Goal: Task Accomplishment & Management: Complete application form

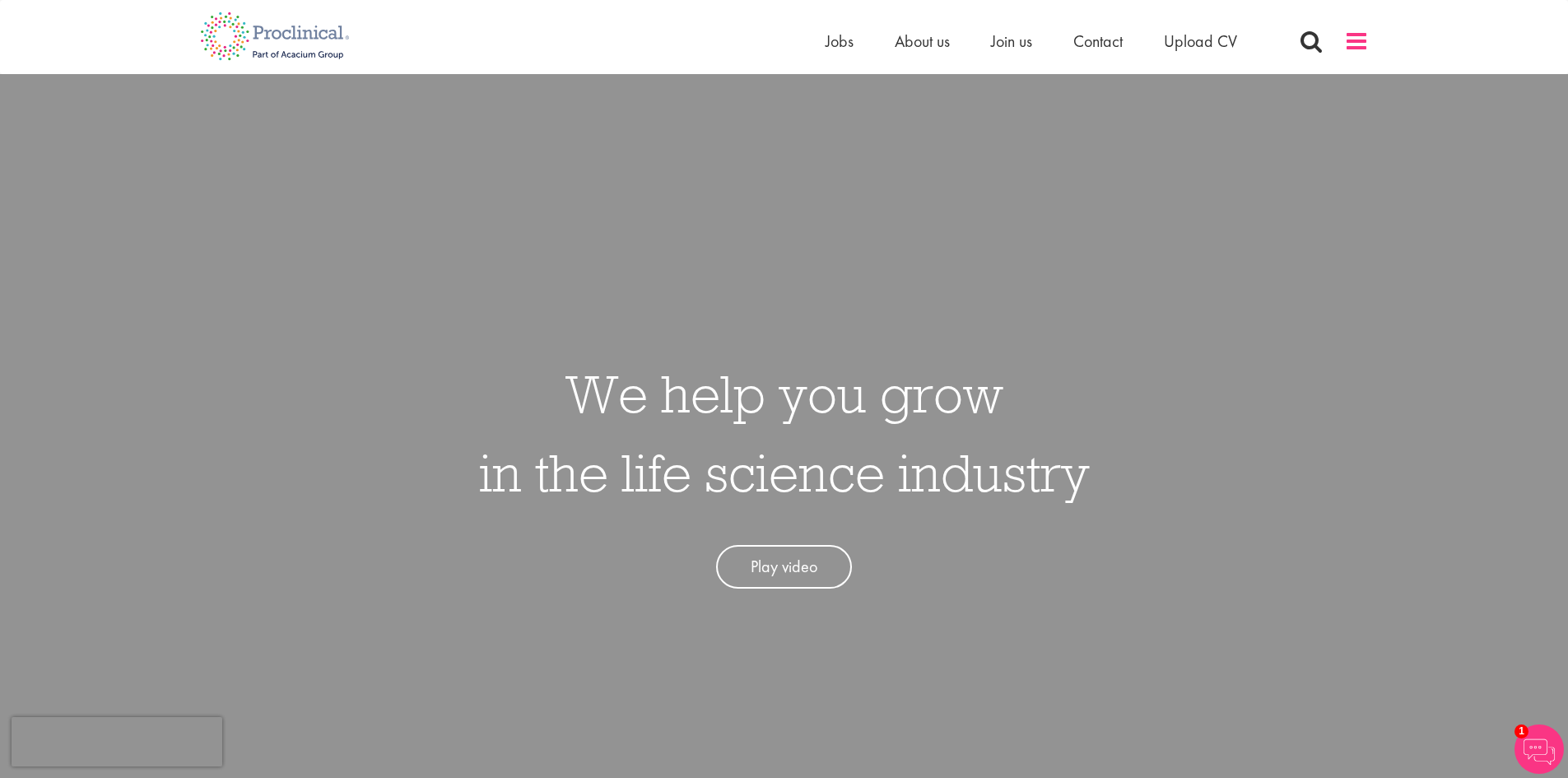
click at [1350, 47] on span at bounding box center [1356, 41] width 24 height 24
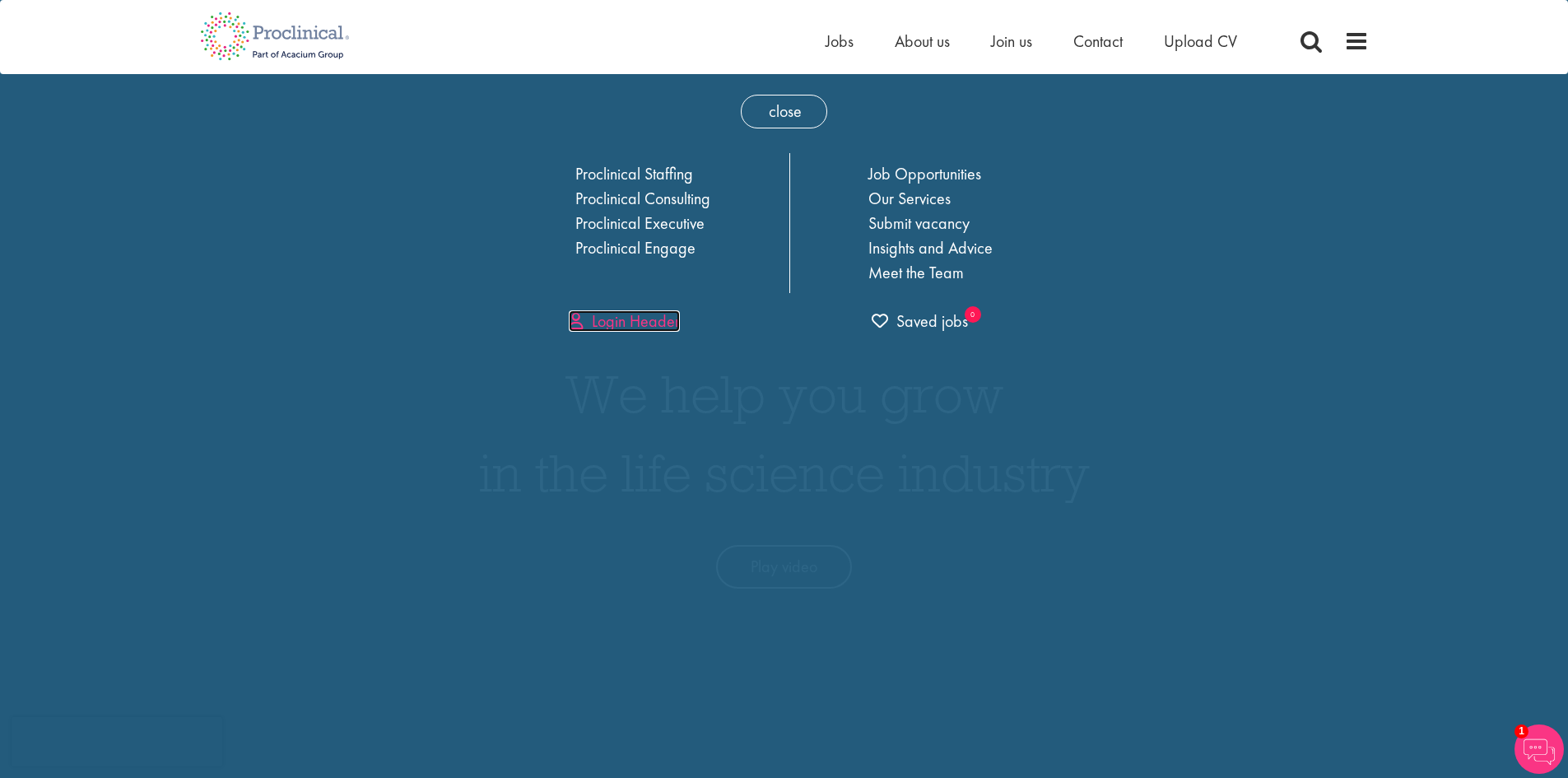
click at [622, 328] on link "Login Header" at bounding box center [624, 321] width 112 height 22
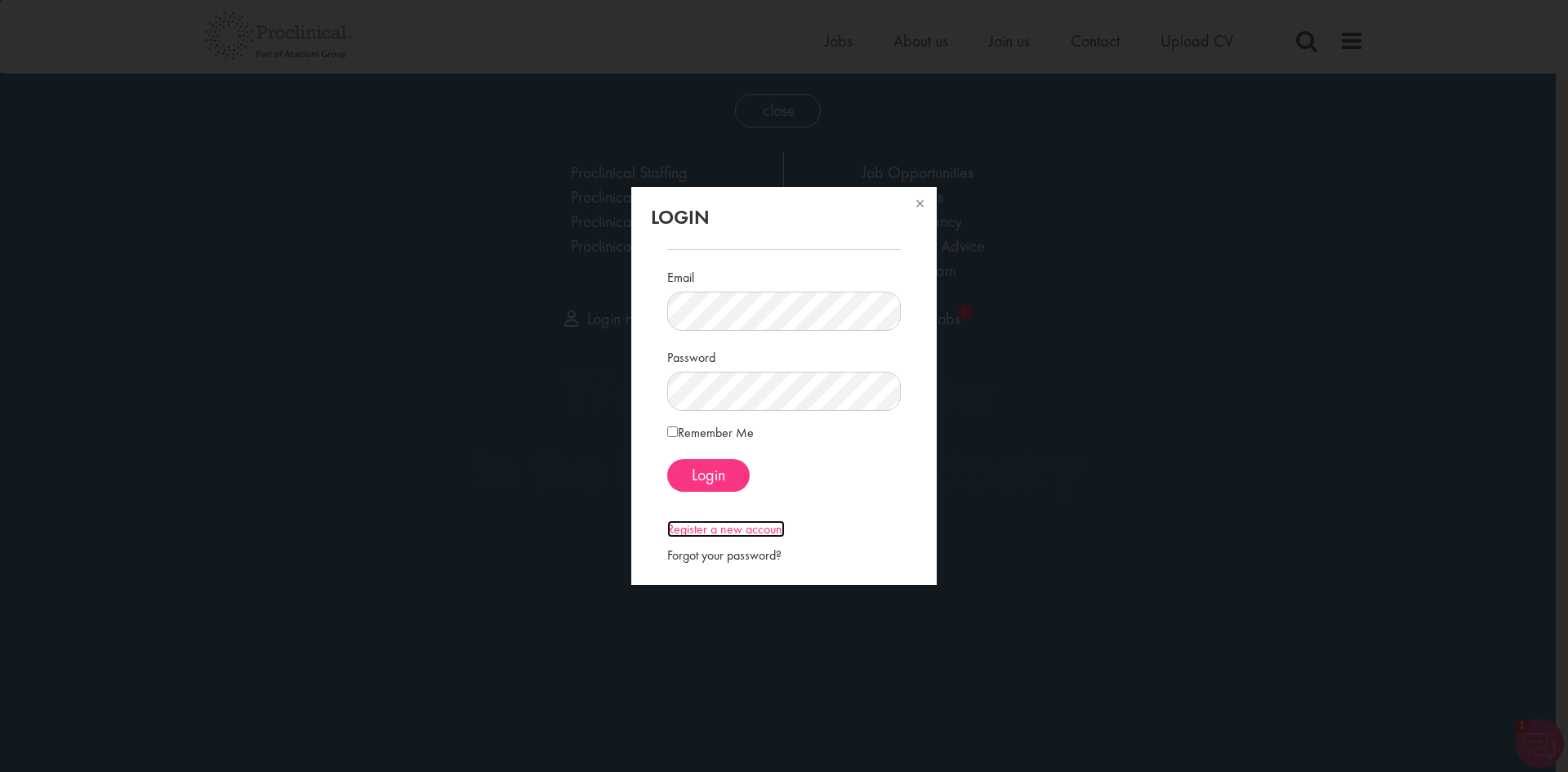
click at [735, 527] on link "Register a new account" at bounding box center [725, 528] width 117 height 17
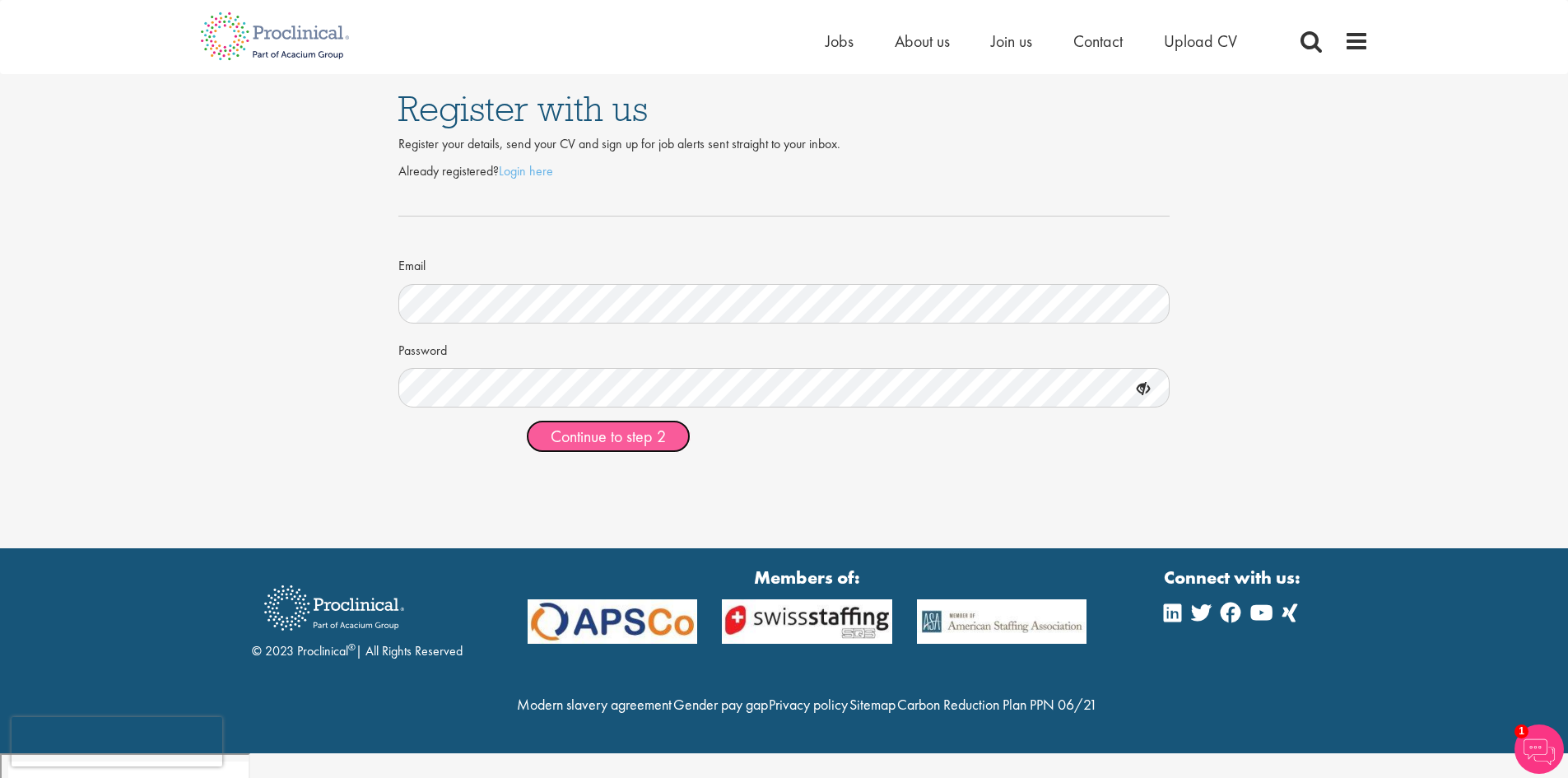
click at [612, 437] on span "Continue to step 2" at bounding box center [607, 436] width 115 height 22
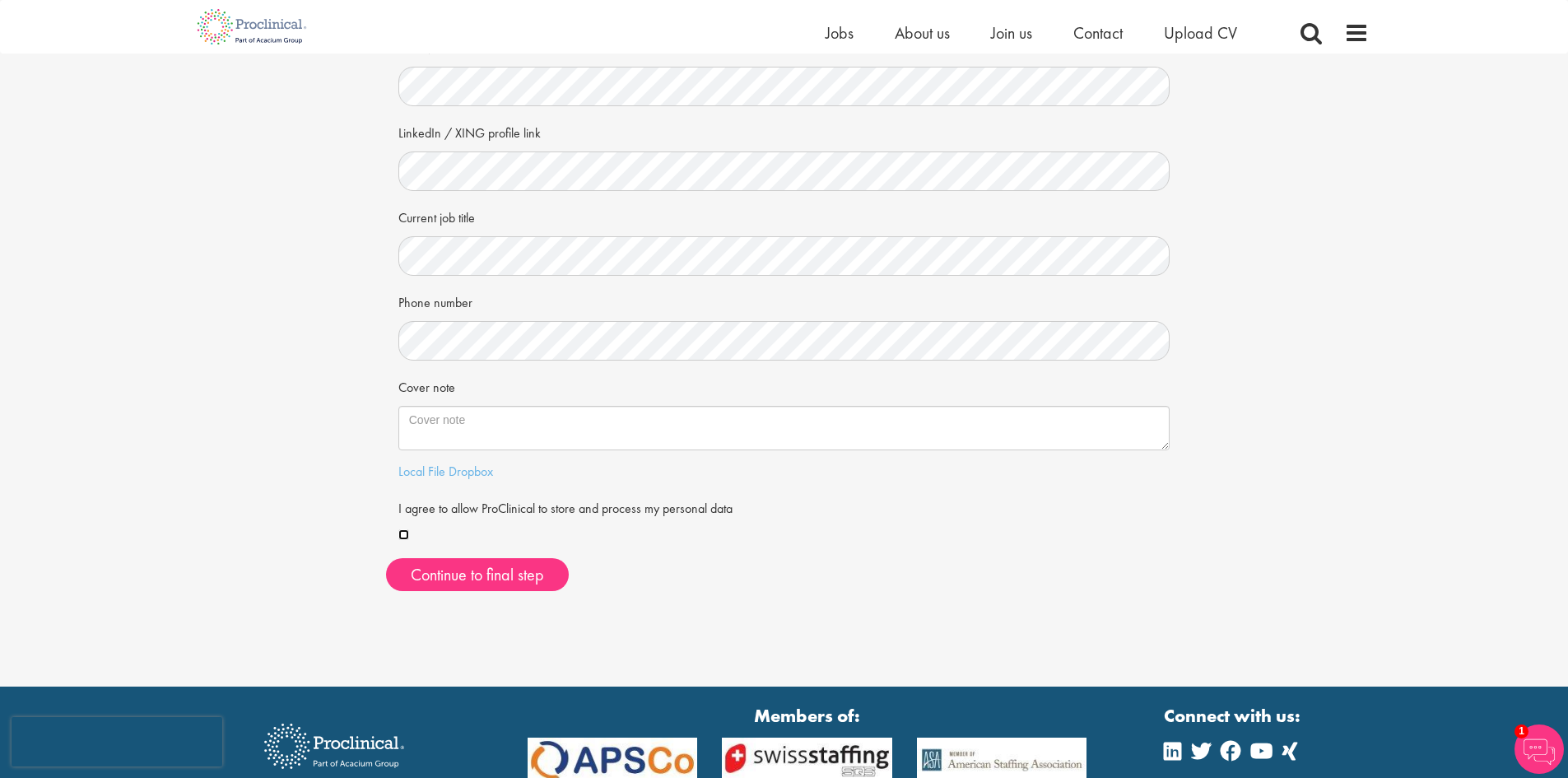
scroll to position [165, 0]
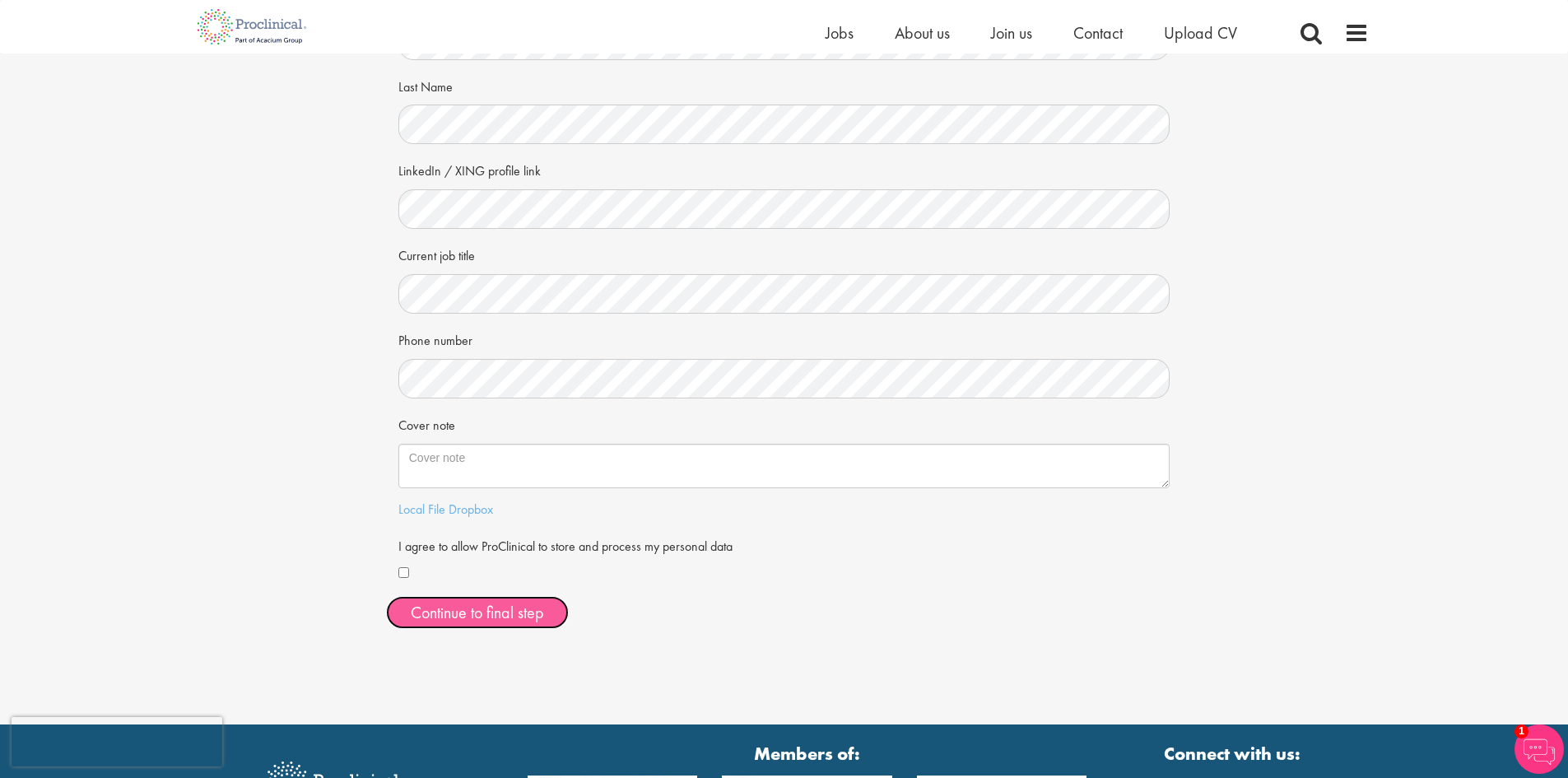
click at [521, 611] on button "Continue to final step" at bounding box center [477, 612] width 183 height 33
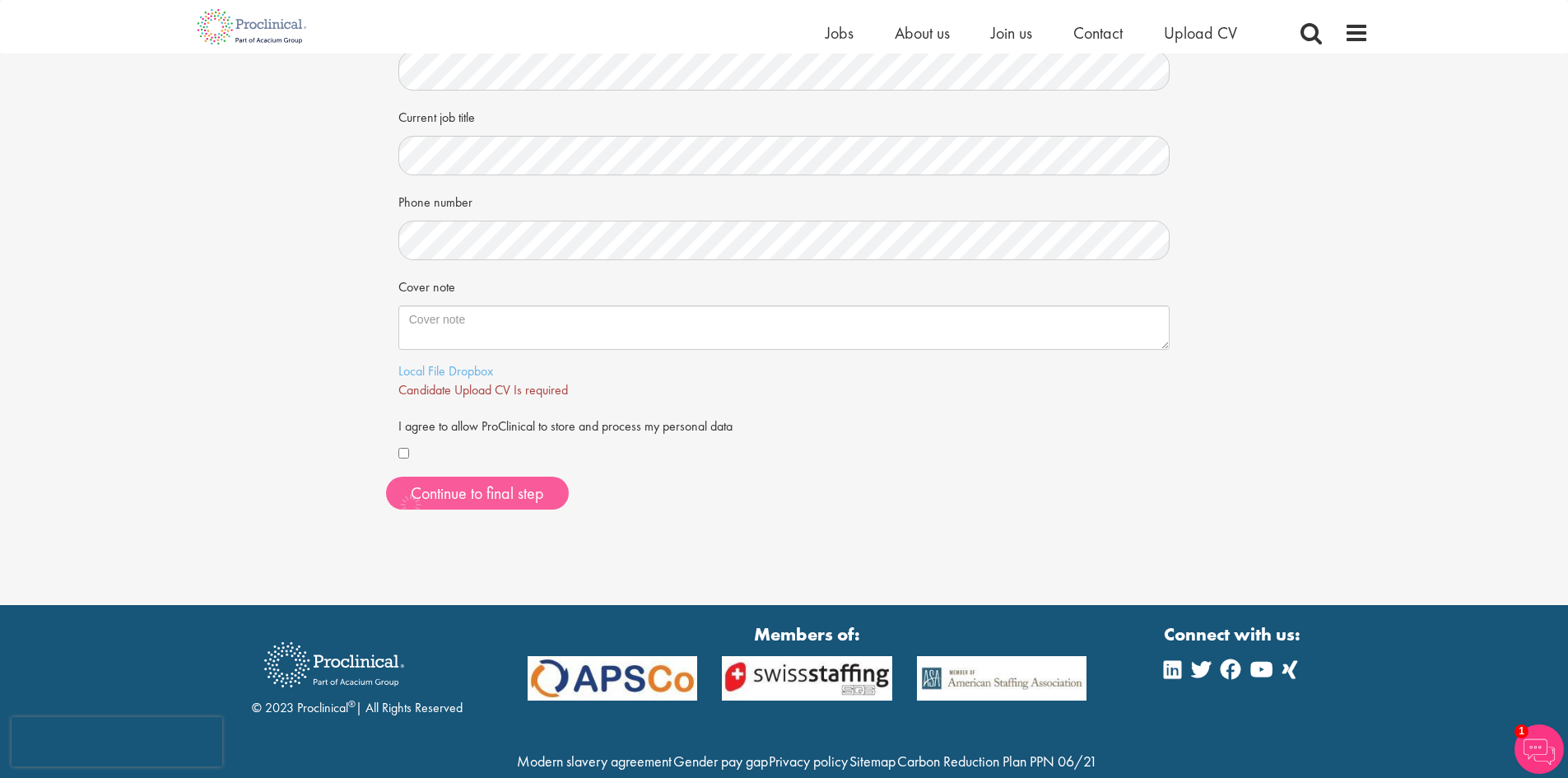
scroll to position [370, 0]
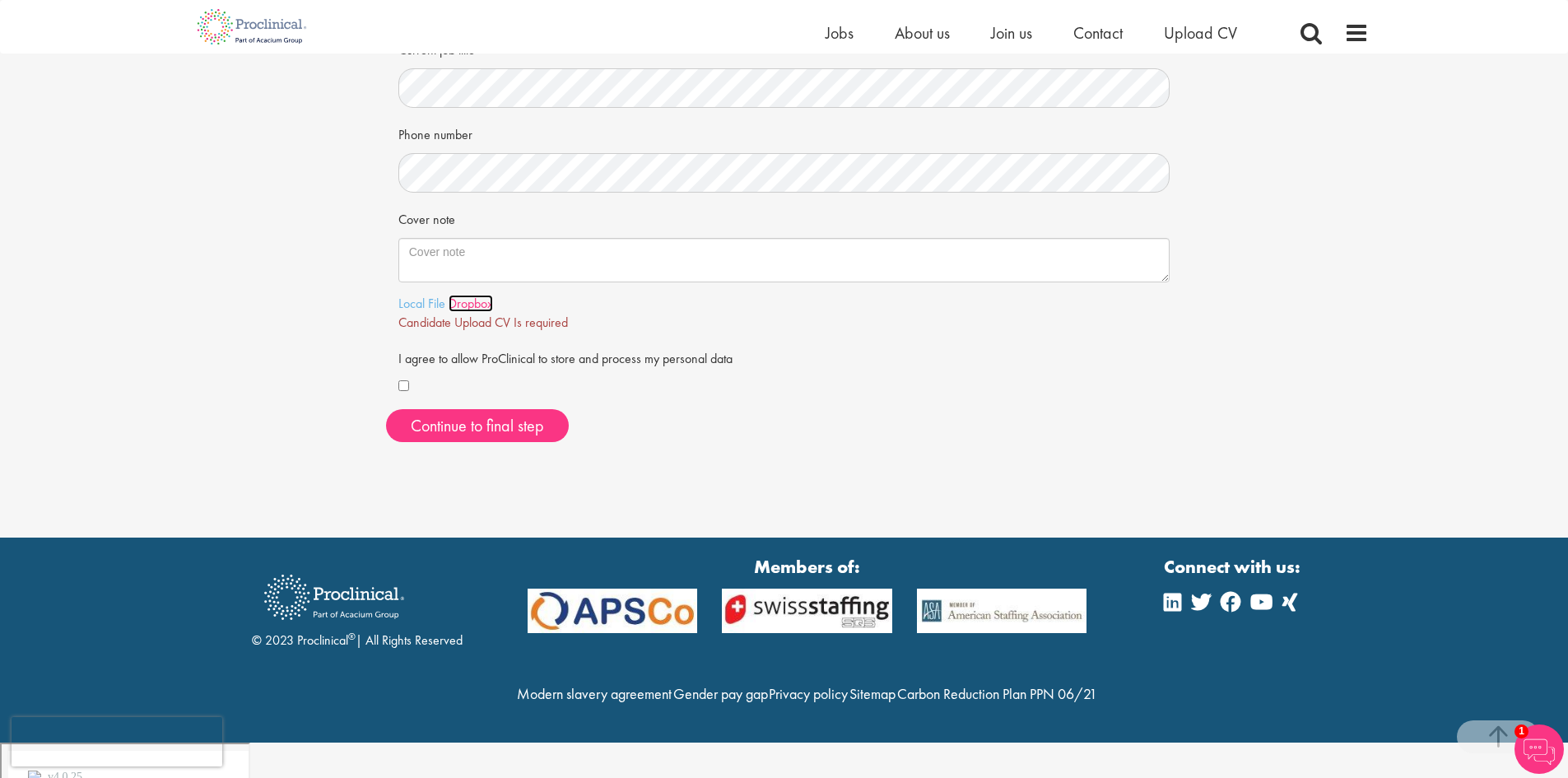
click at [454, 297] on link "Dropbox" at bounding box center [470, 303] width 44 height 17
click at [419, 295] on link "Local File" at bounding box center [422, 303] width 47 height 17
click at [490, 426] on span "Continue to final step" at bounding box center [477, 425] width 133 height 22
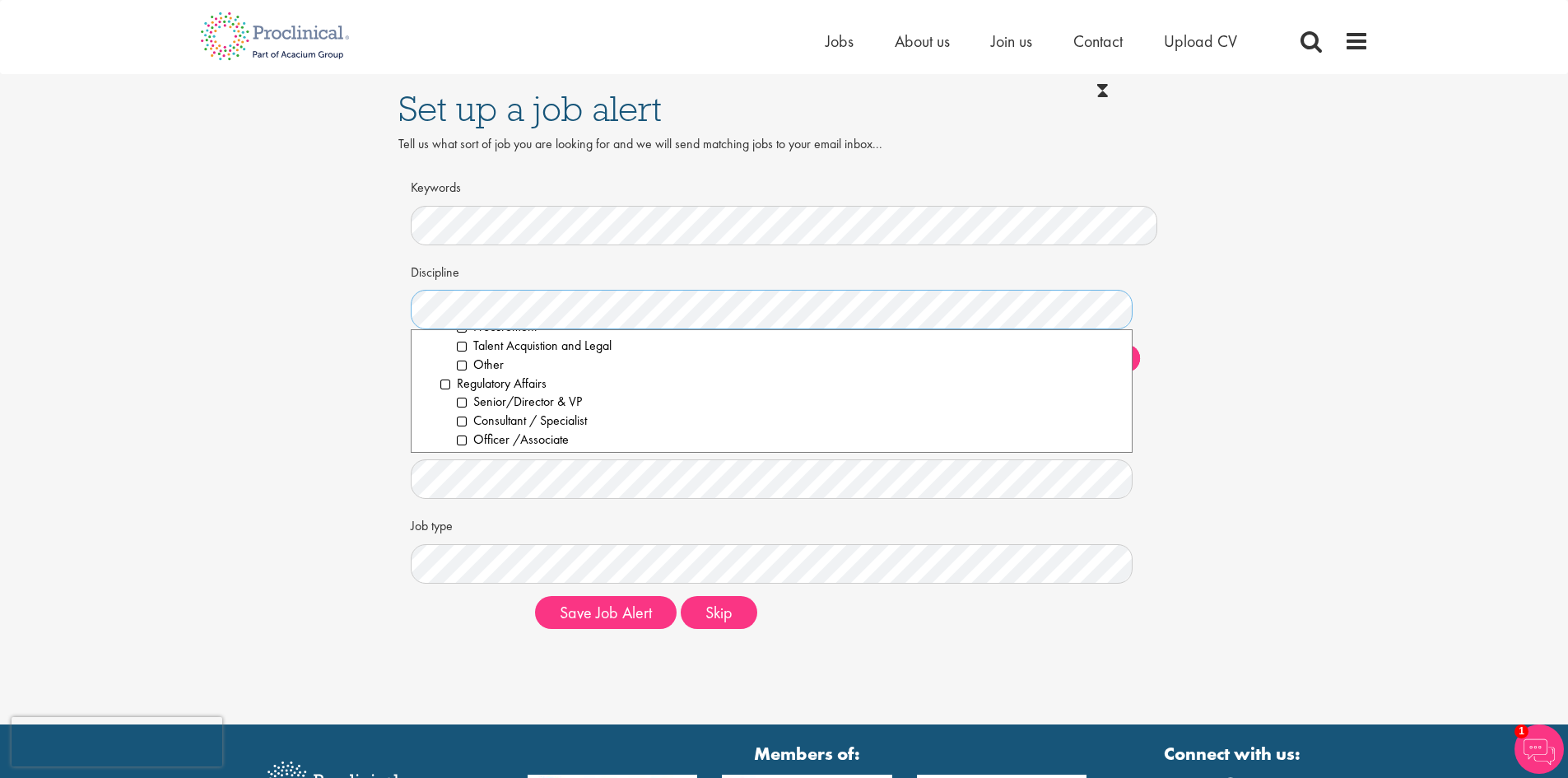
scroll to position [1893, 0]
click at [445, 350] on li "Regulatory Affairs" at bounding box center [780, 354] width 679 height 19
click at [1247, 462] on div "Set up a job alert Tell us what sort of job you are looking for and we will sen…" at bounding box center [784, 358] width 1592 height 568
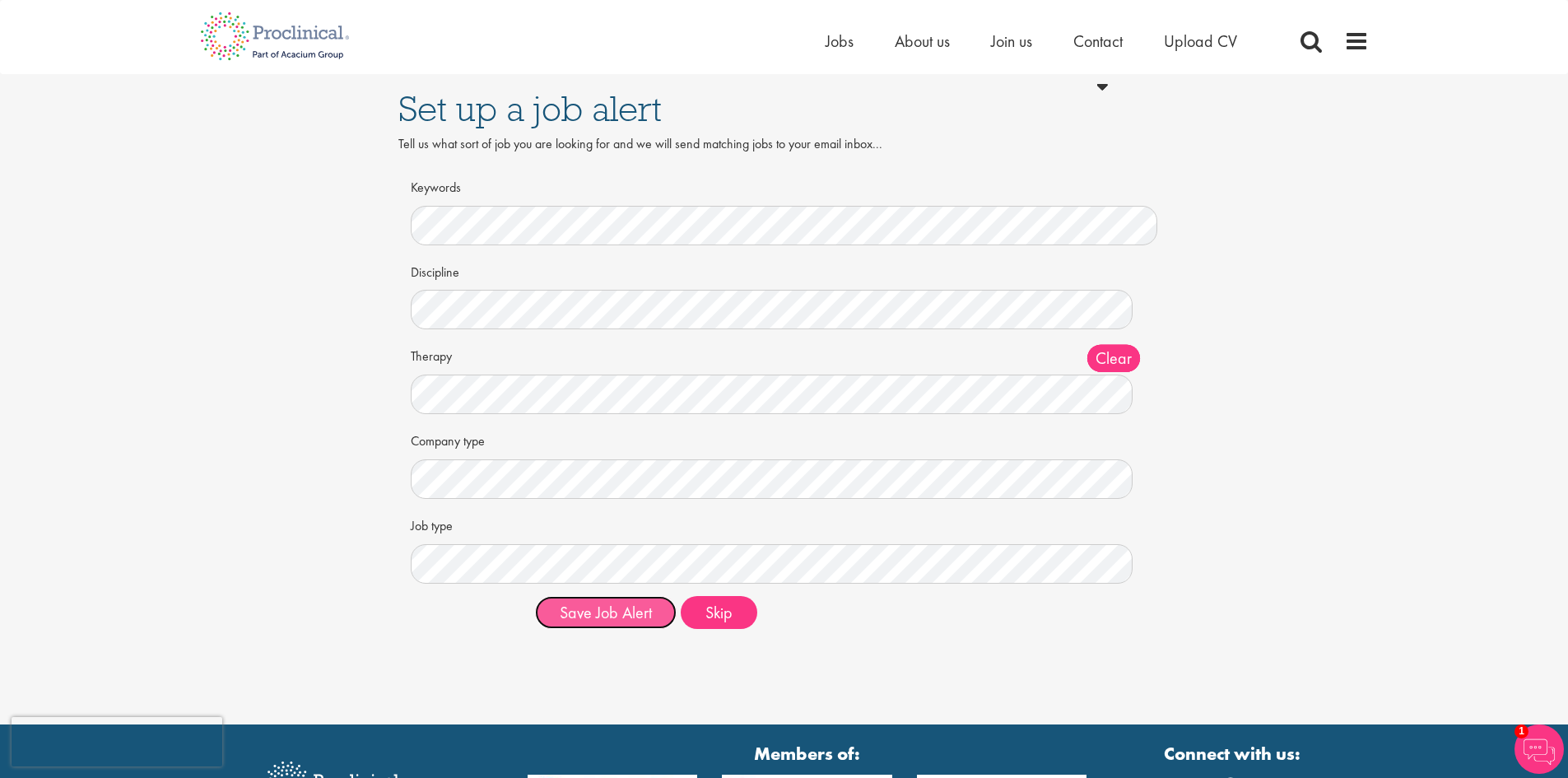
click at [631, 617] on button "Save Job Alert" at bounding box center [605, 612] width 142 height 33
